Goal: Task Accomplishment & Management: Manage account settings

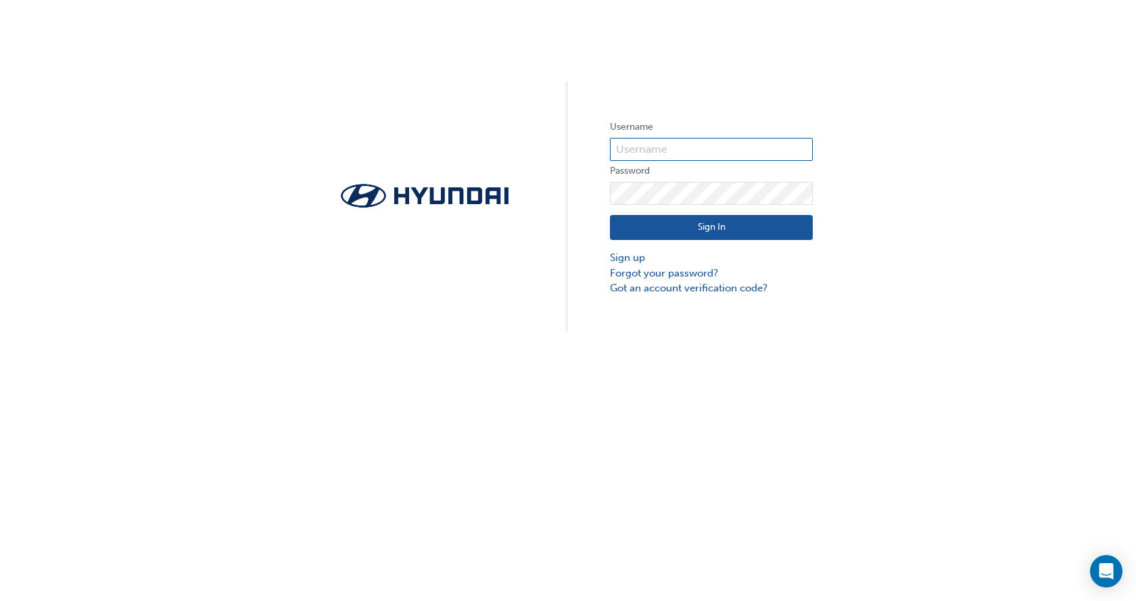
type input "[EMAIL_ADDRESS][DOMAIN_NAME]"
click at [700, 222] on button "Sign In" at bounding box center [711, 228] width 203 height 26
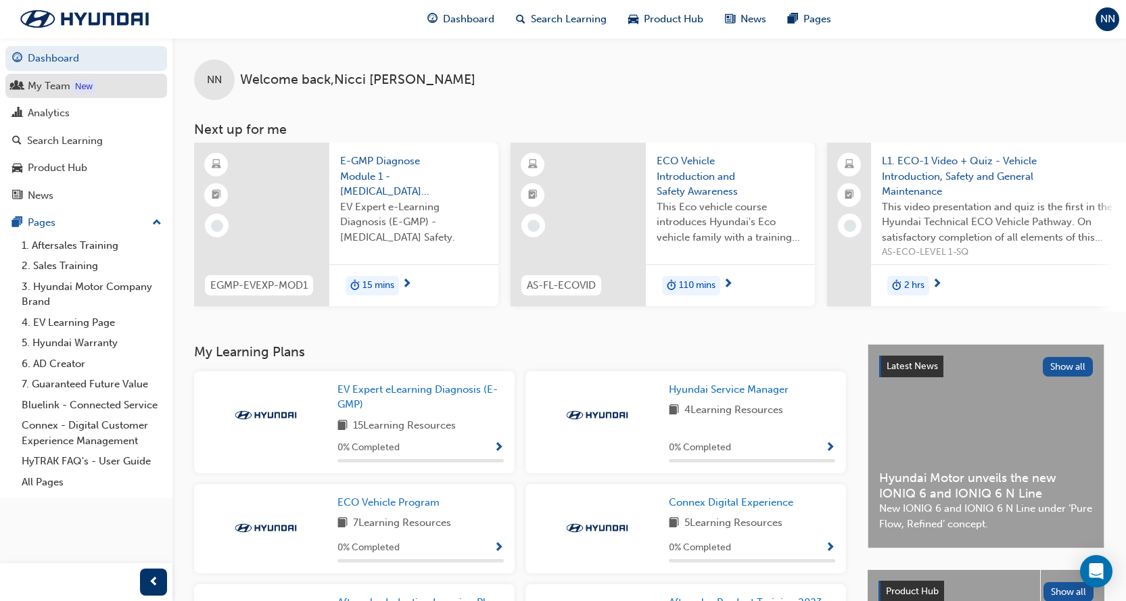
click at [28, 78] on div "My Team" at bounding box center [49, 86] width 43 height 16
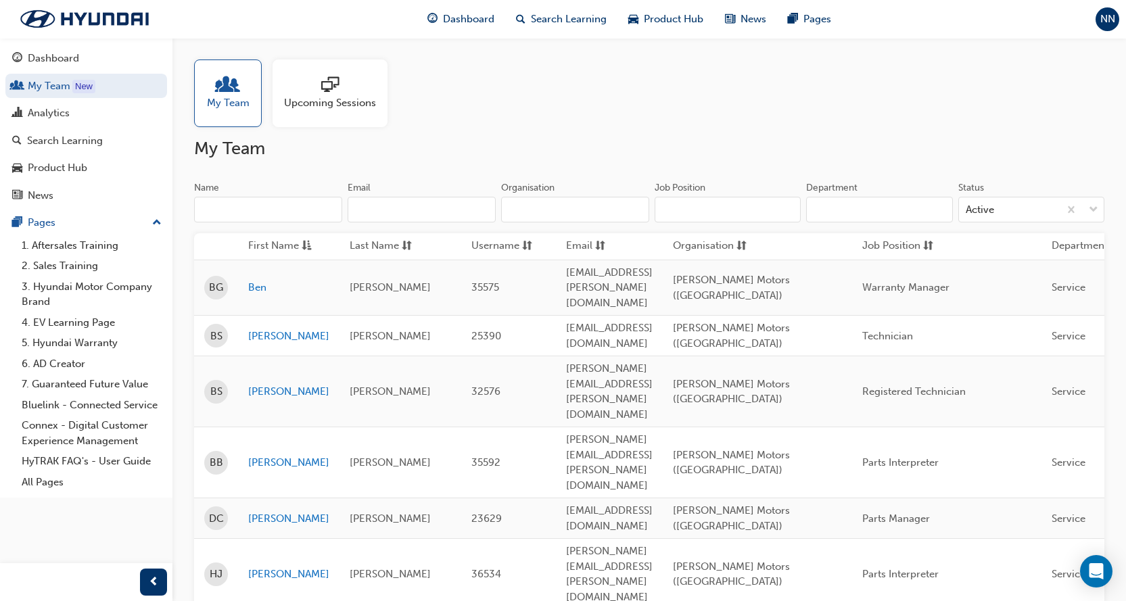
click at [322, 104] on span "Upcoming Sessions" at bounding box center [330, 103] width 92 height 16
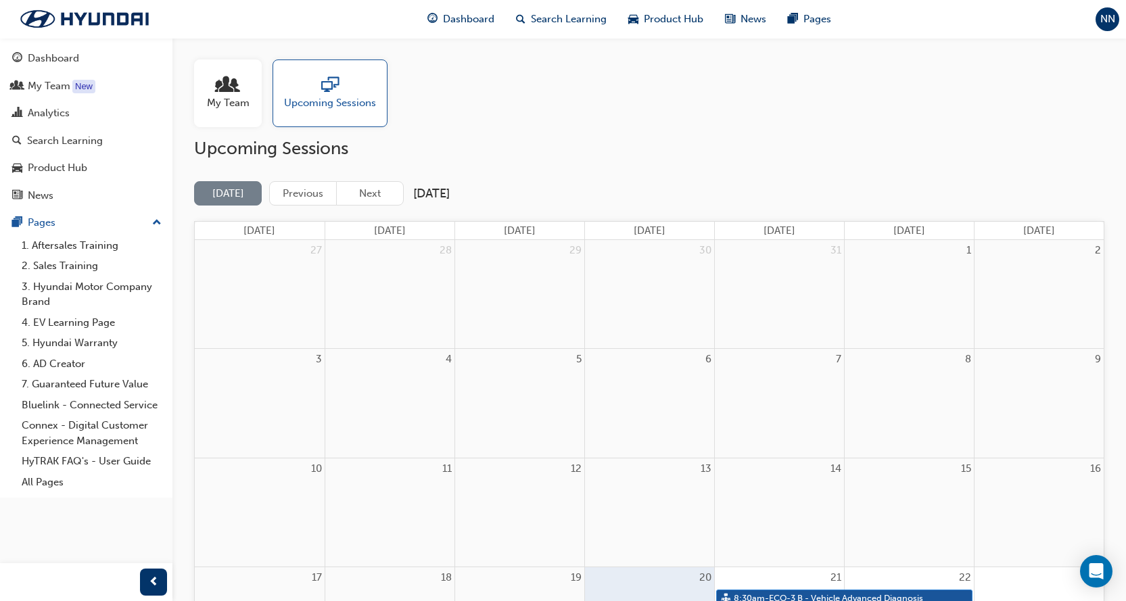
scroll to position [135, 0]
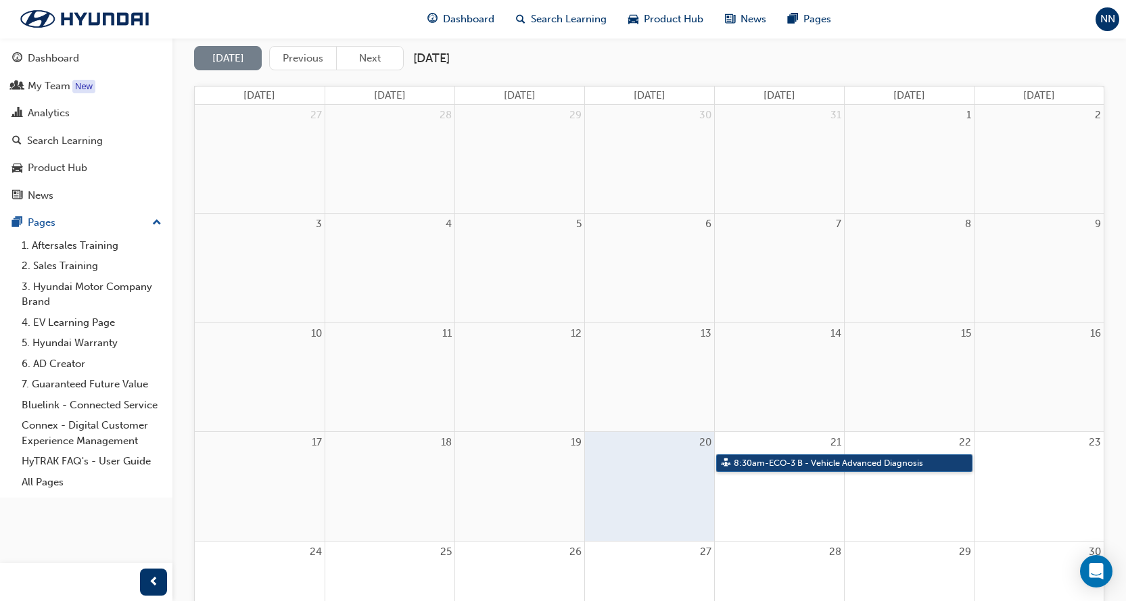
click at [774, 462] on link "8:30am - ECO-3 B - Vehicle Advanced Diagnosis" at bounding box center [844, 463] width 256 height 18
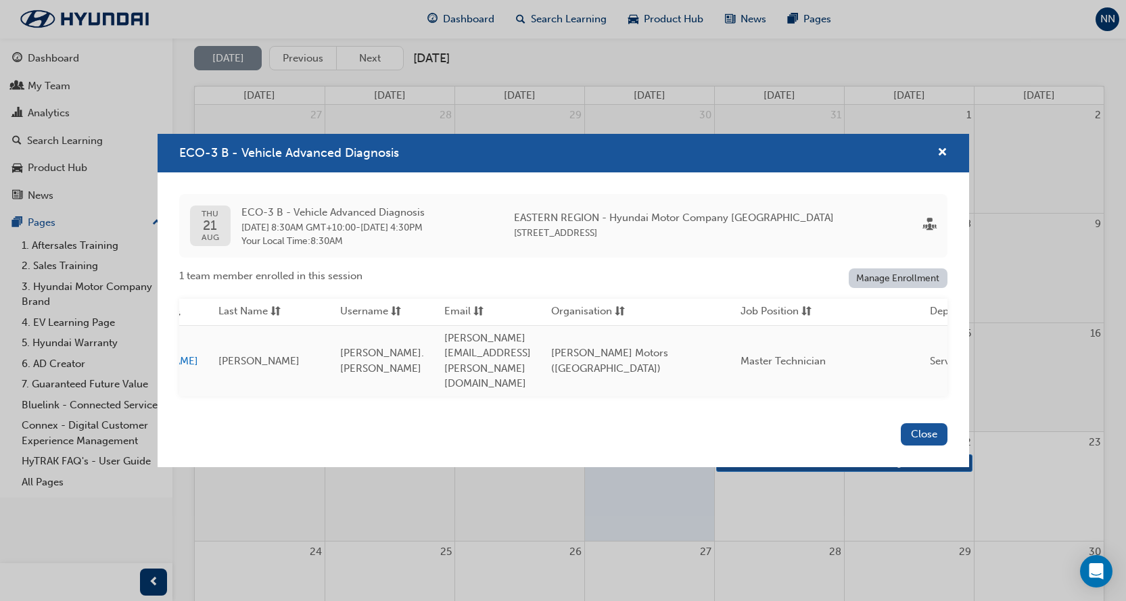
scroll to position [0, 0]
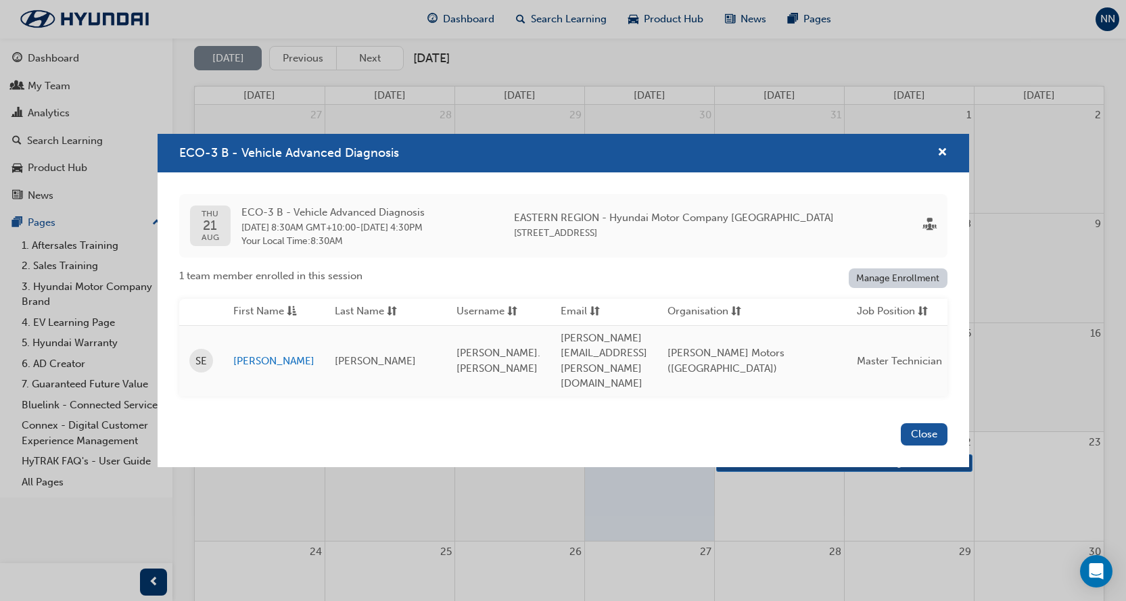
click at [893, 285] on link "Manage Enrollment" at bounding box center [898, 278] width 99 height 20
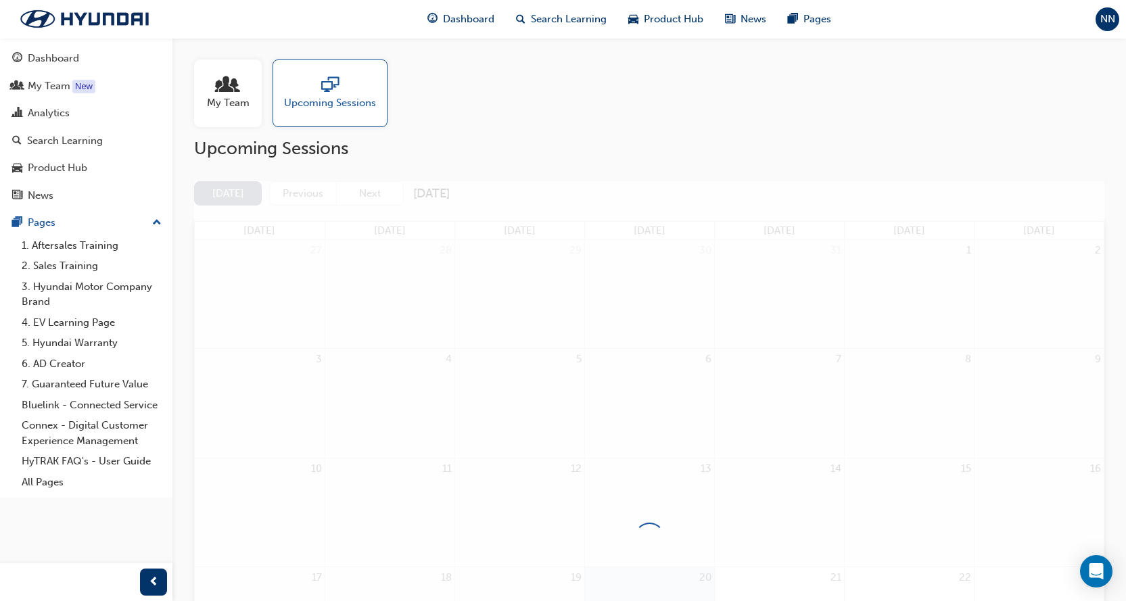
scroll to position [135, 0]
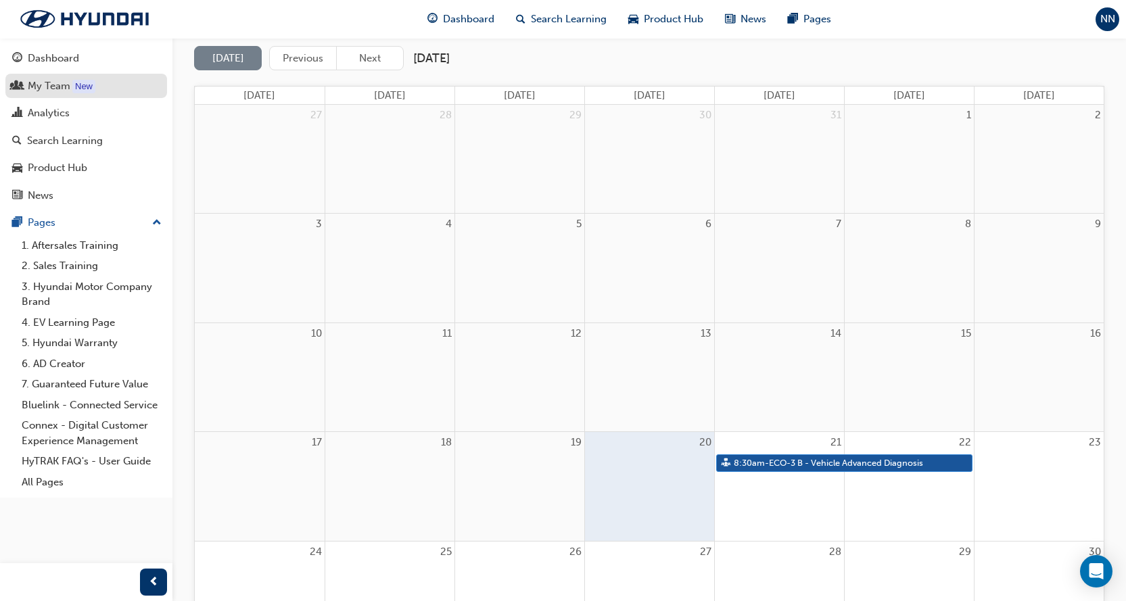
click at [45, 85] on div "My Team" at bounding box center [49, 86] width 43 height 16
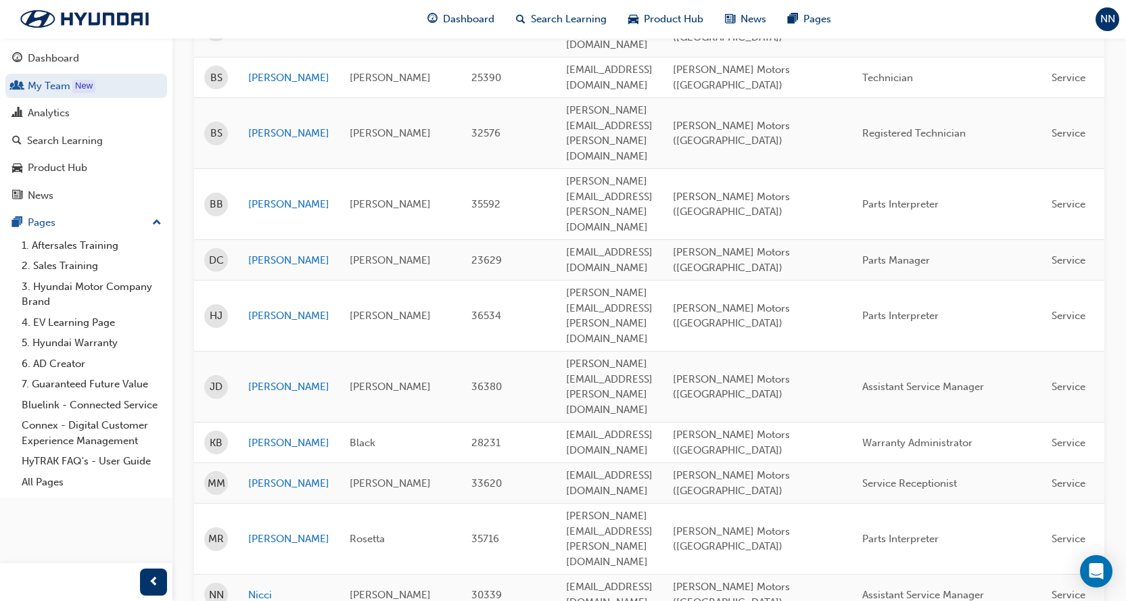
scroll to position [471, 0]
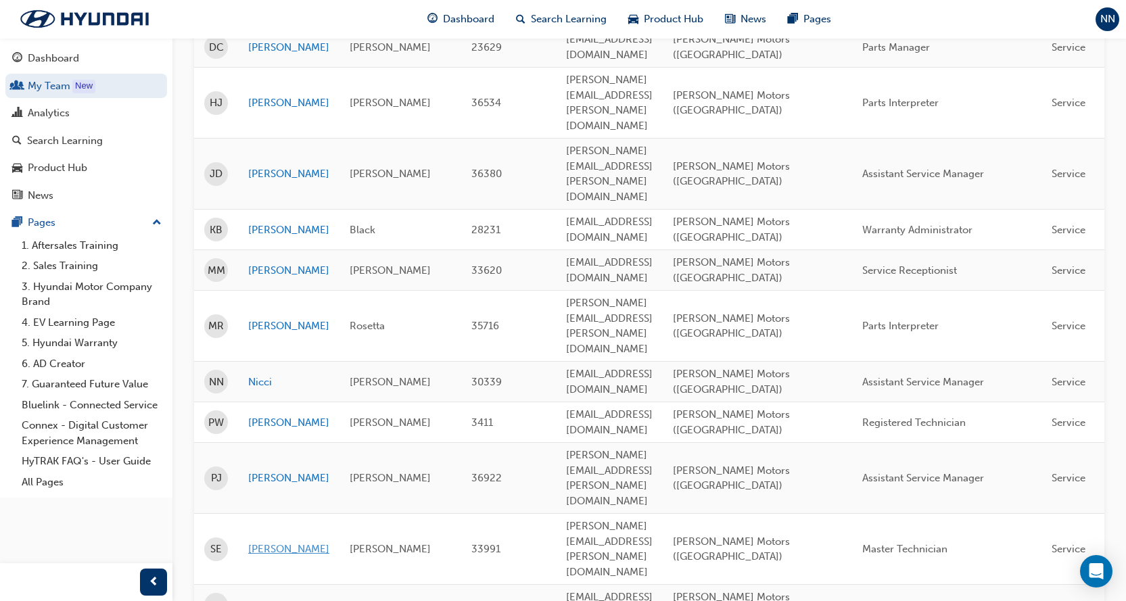
click at [296, 542] on link "[PERSON_NAME]" at bounding box center [288, 550] width 81 height 16
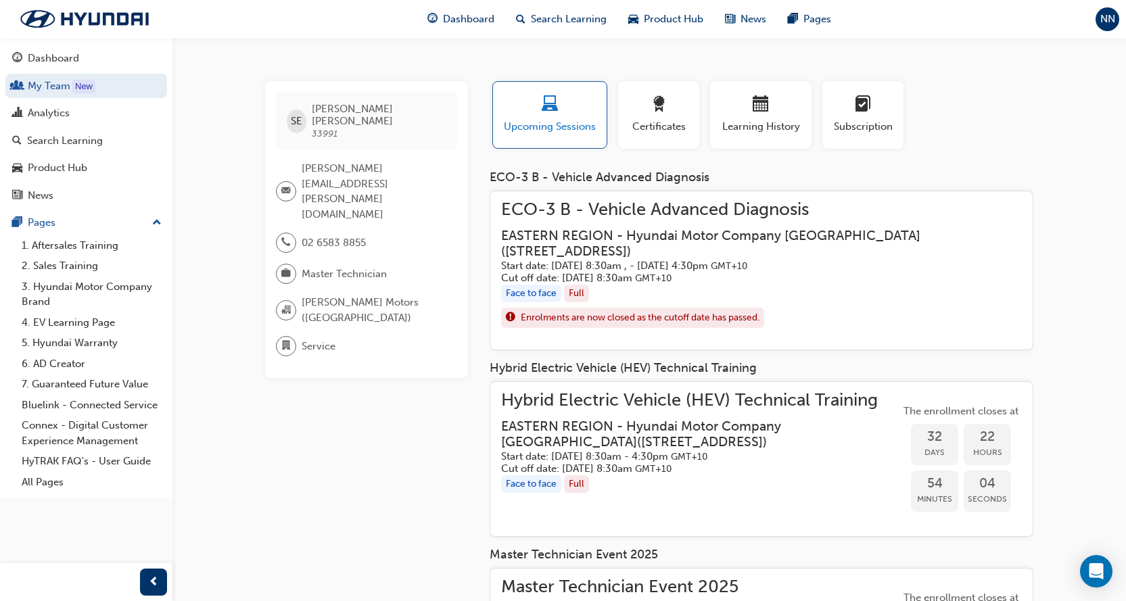
click at [541, 128] on span "Upcoming Sessions" at bounding box center [549, 127] width 93 height 16
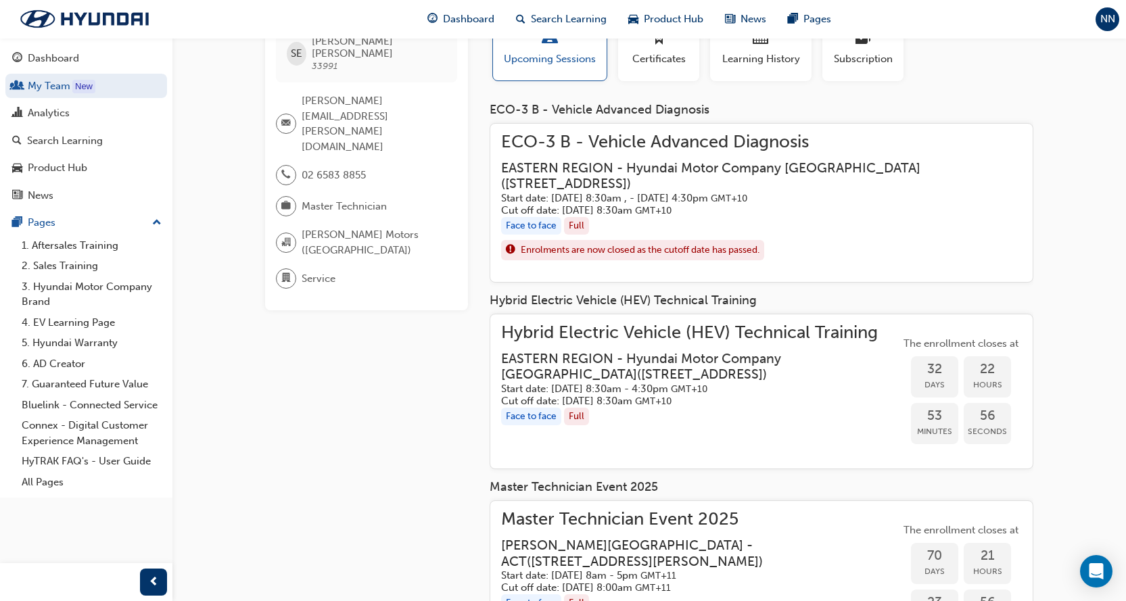
click at [910, 240] on div "Enrolments are now closed as the cutoff date has passed." at bounding box center [761, 250] width 521 height 20
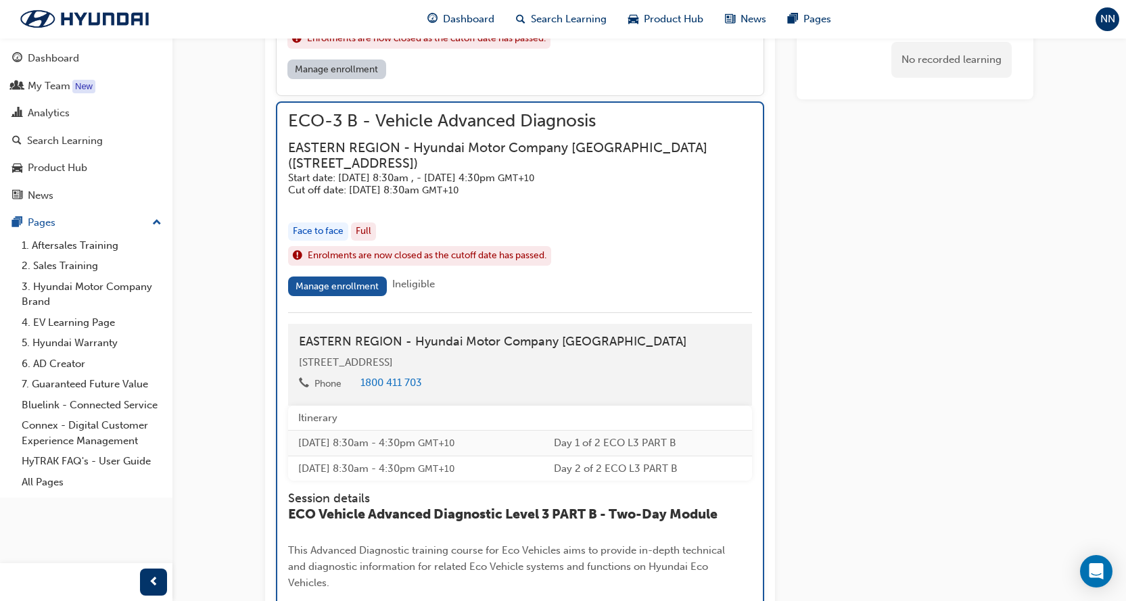
scroll to position [1487, 0]
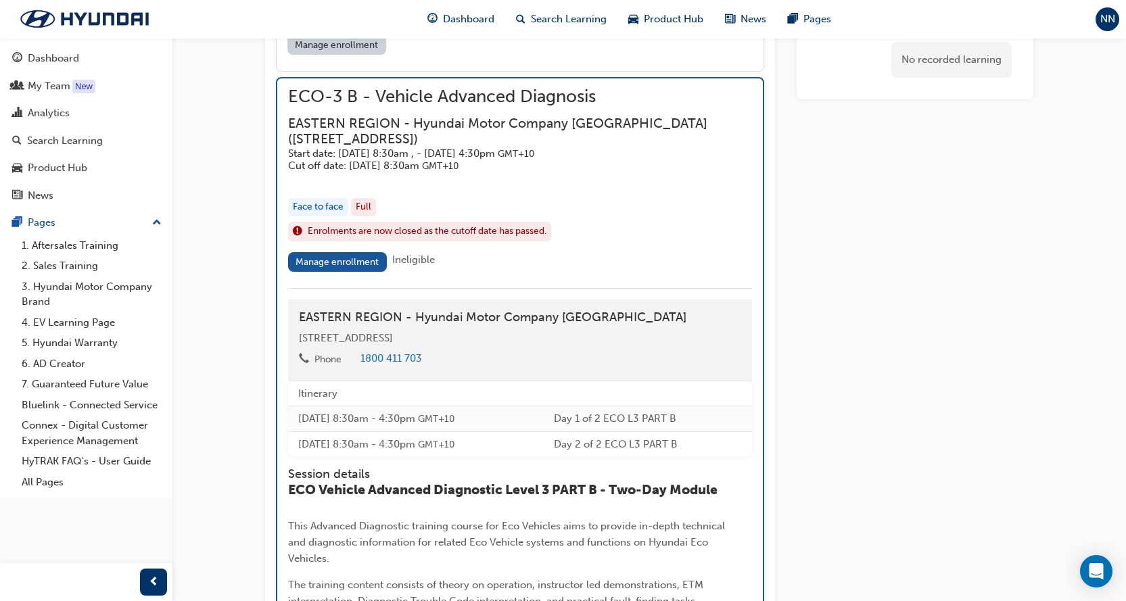
click at [306, 252] on link "Manage enrollment" at bounding box center [337, 262] width 99 height 20
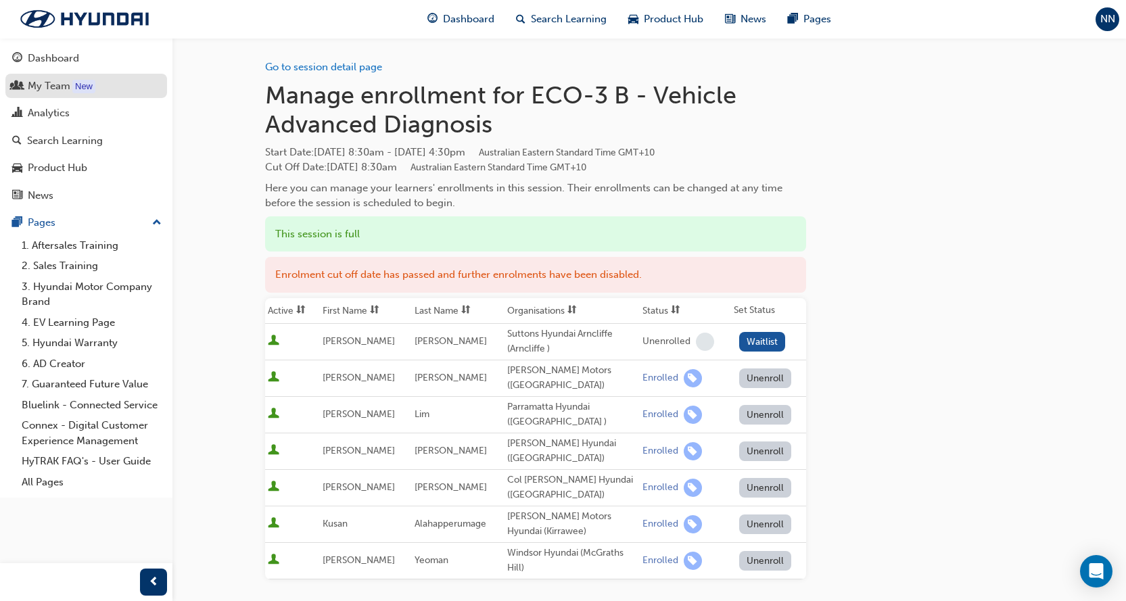
click at [40, 88] on div "My Team" at bounding box center [49, 86] width 43 height 16
